Goal: Obtain resource: Download file/media

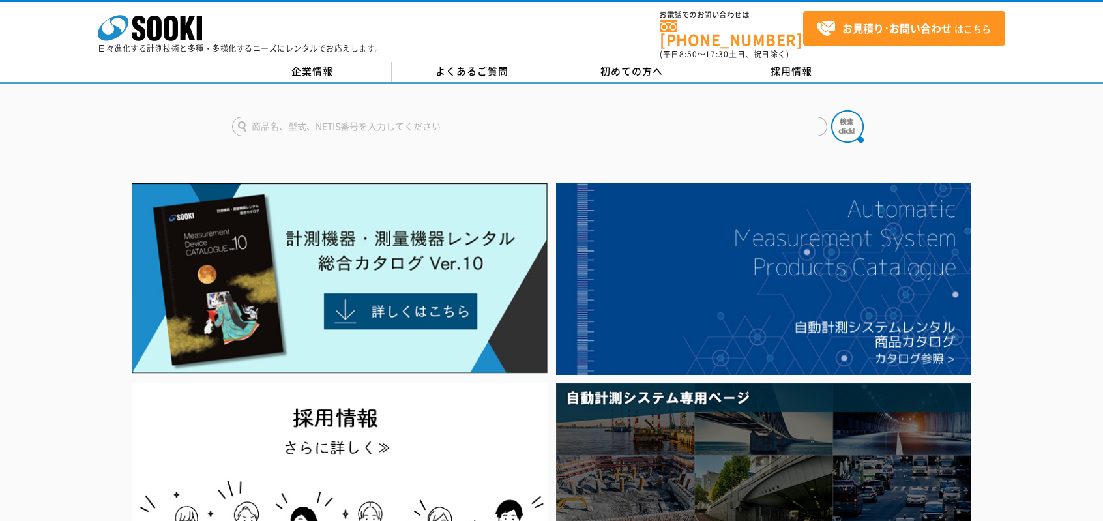
click at [415, 121] on input "text" at bounding box center [529, 127] width 595 height 20
type input "水準器"
click at [831, 110] on button at bounding box center [847, 126] width 33 height 33
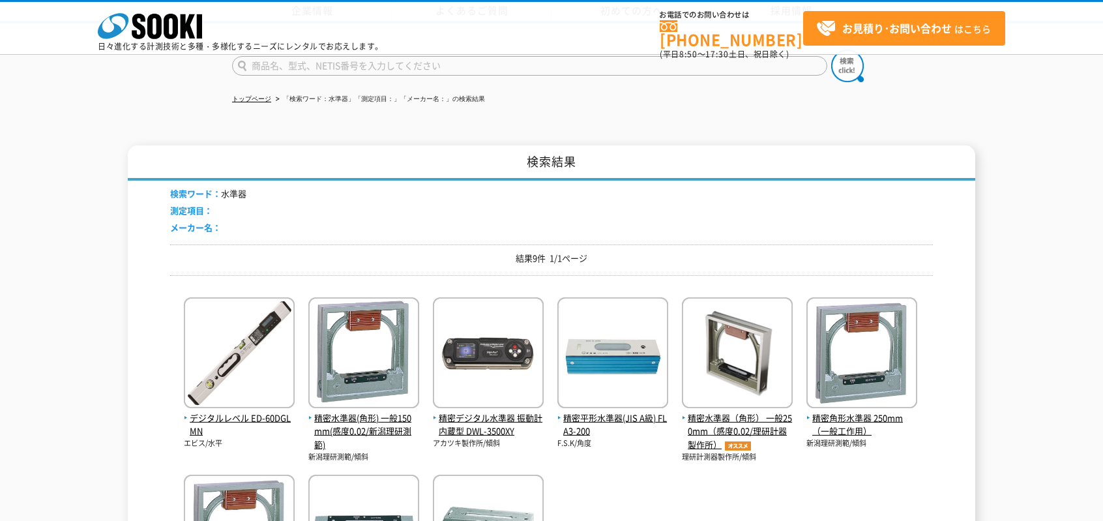
scroll to position [217, 0]
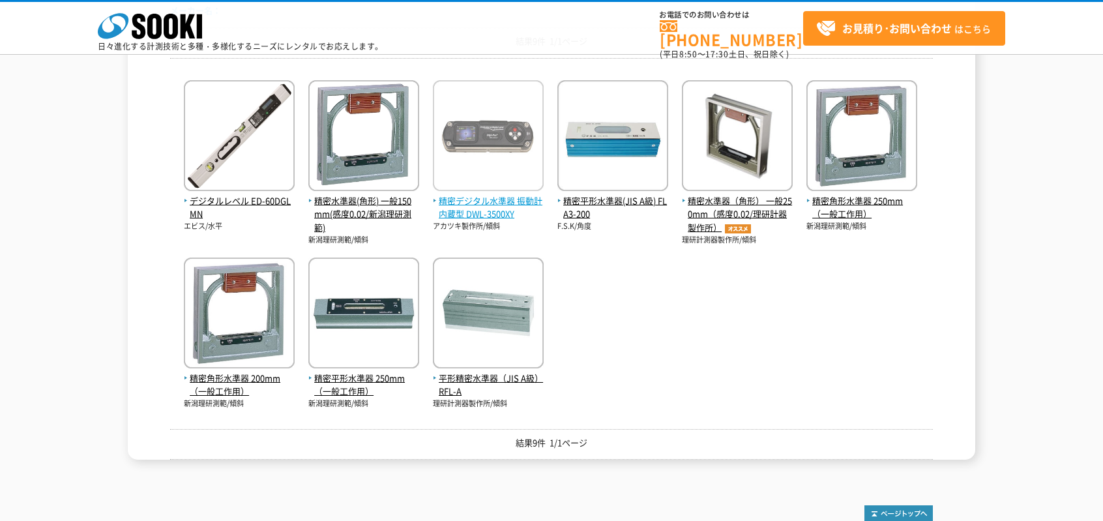
click at [462, 203] on span "精密デジタル水準器 振動計内蔵型 DWL-3500XY" at bounding box center [488, 207] width 111 height 27
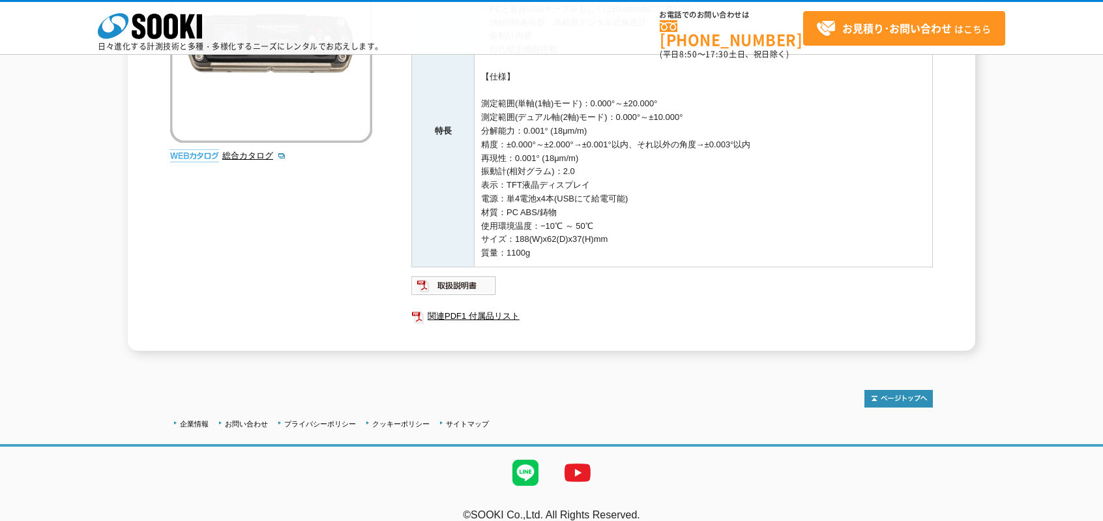
scroll to position [254, 0]
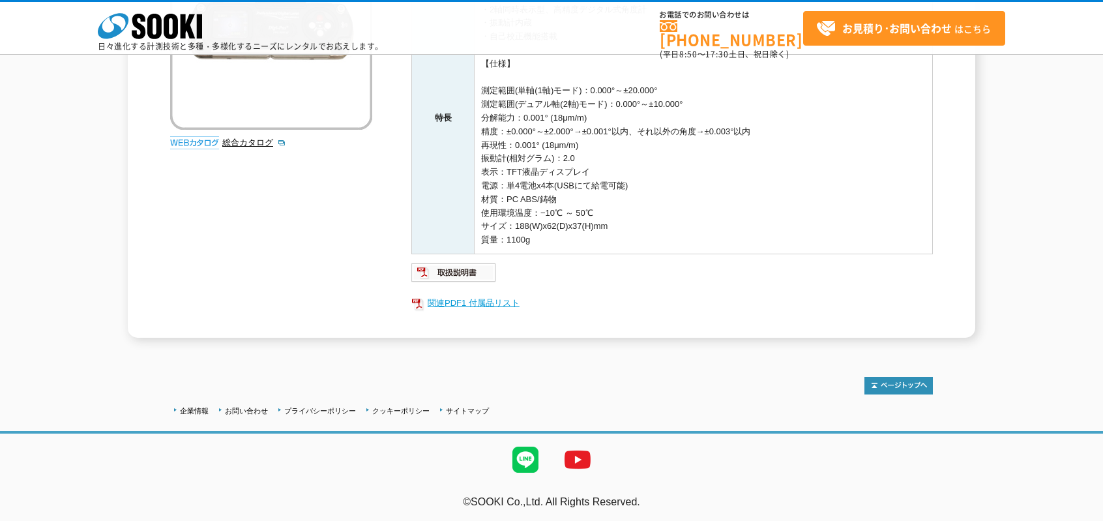
click at [503, 299] on link "関連PDF1 付属品リスト" at bounding box center [672, 303] width 522 height 17
